Goal: Navigation & Orientation: Find specific page/section

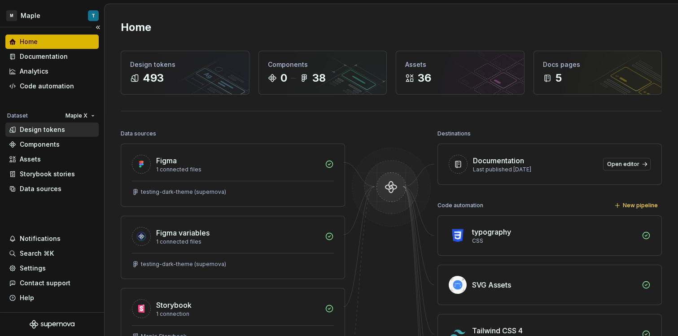
click at [62, 132] on div "Design tokens" at bounding box center [52, 129] width 86 height 9
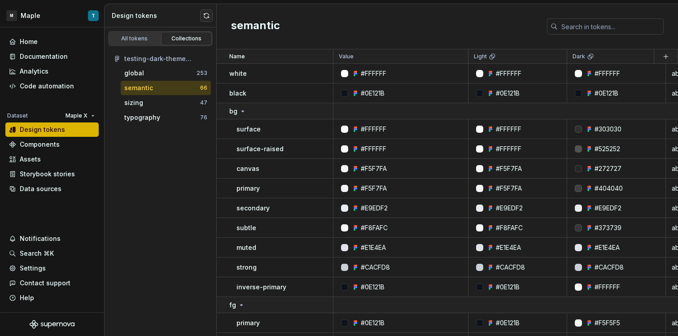
click at [177, 179] on div "All tokens Collections testing-dark-theme (supernova) global 253 semantic 66 si…" at bounding box center [160, 181] width 112 height 309
click at [182, 105] on div "sizing" at bounding box center [162, 102] width 76 height 9
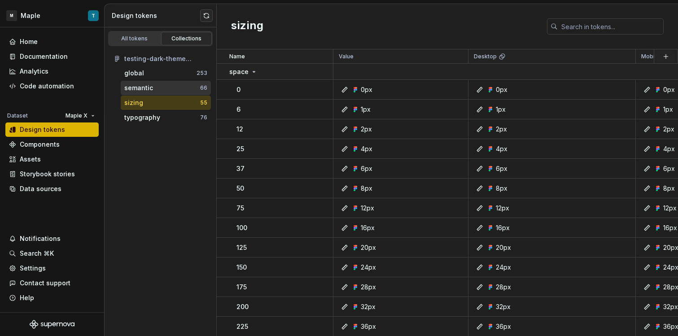
click at [150, 93] on div "semantic 66" at bounding box center [166, 88] width 90 height 14
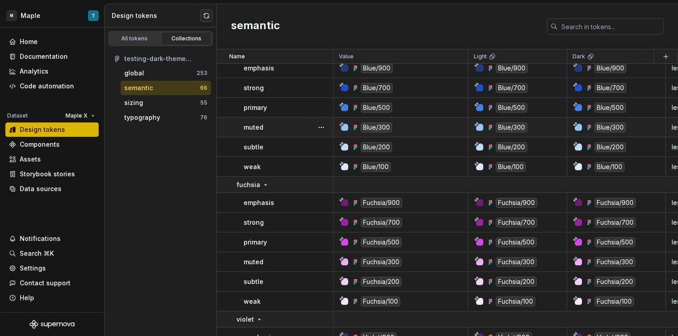
scroll to position [1118, 0]
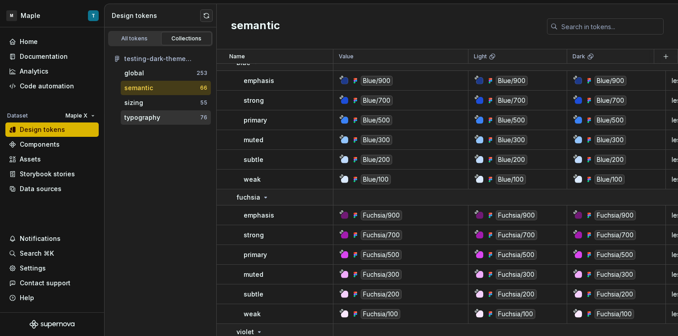
click at [196, 124] on div "typography 76" at bounding box center [166, 117] width 90 height 14
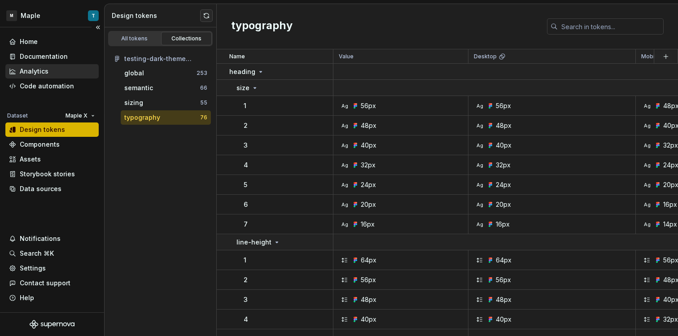
click at [34, 72] on div "Analytics" at bounding box center [34, 71] width 29 height 9
